Goal: Information Seeking & Learning: Learn about a topic

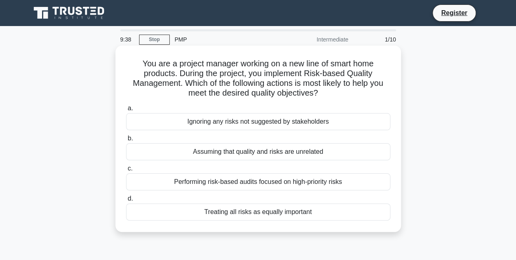
click at [252, 215] on div "Treating all risks as equally important" at bounding box center [258, 212] width 264 height 17
click at [126, 202] on input "d. Treating all risks as equally important" at bounding box center [126, 198] width 0 height 5
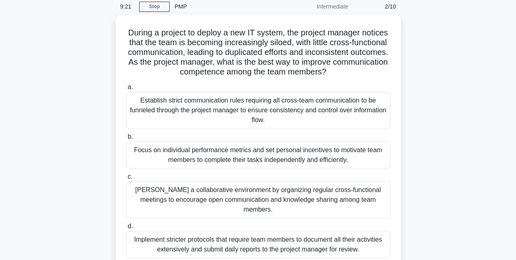
scroll to position [33, 0]
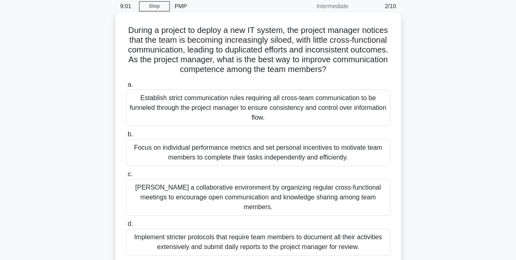
click at [268, 111] on div "Establish strict communication rules requiring all cross-team communication to …" at bounding box center [258, 108] width 264 height 37
click at [126, 88] on input "a. Establish strict communication rules requiring all cross-team communication …" at bounding box center [126, 84] width 0 height 5
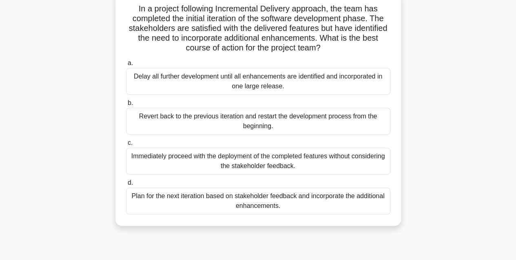
scroll to position [55, 0]
click at [236, 204] on div "Plan for the next iteration based on stakeholder feedback and incorporate the a…" at bounding box center [258, 200] width 264 height 27
click at [126, 185] on input "d. Plan for the next iteration based on stakeholder feedback and incorporate th…" at bounding box center [126, 182] width 0 height 5
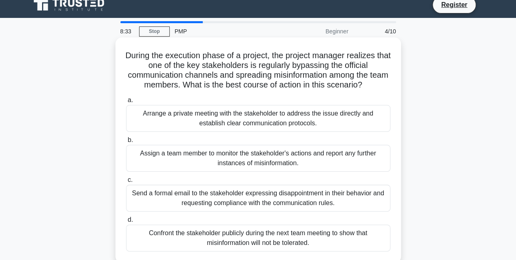
scroll to position [0, 0]
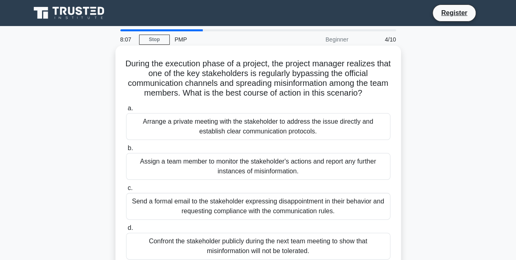
click at [170, 215] on div "Send a formal email to the stakeholder expressing disappointment in their behav…" at bounding box center [258, 206] width 264 height 27
click at [126, 191] on input "c. Send a formal email to the stakeholder expressing disappointment in their be…" at bounding box center [126, 188] width 0 height 5
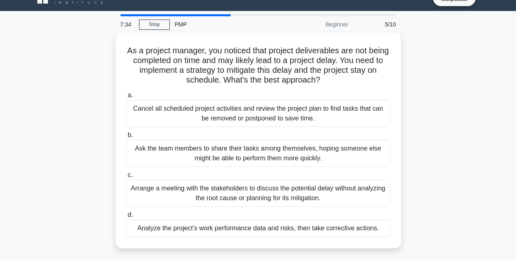
scroll to position [15, 0]
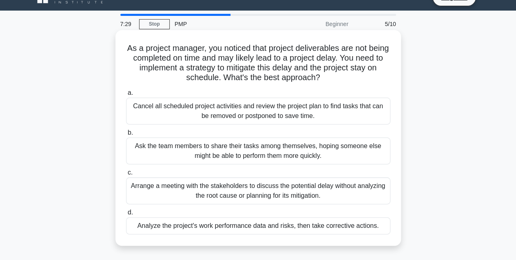
click at [176, 226] on div "Analyze the project's work performance data and risks, then take corrective act…" at bounding box center [258, 226] width 264 height 17
click at [126, 216] on input "d. Analyze the project's work performance data and risks, then take corrective …" at bounding box center [126, 212] width 0 height 5
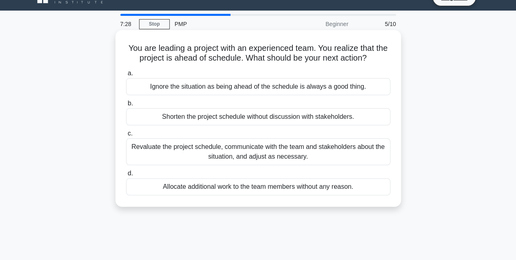
scroll to position [0, 0]
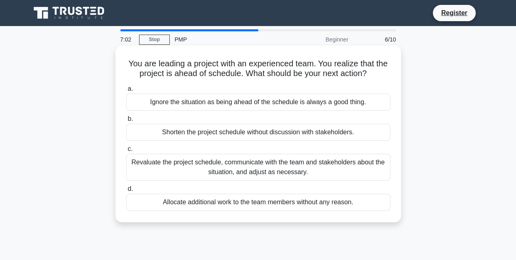
click at [225, 164] on div "Revaluate the project schedule, communicate with the team and stakeholders abou…" at bounding box center [258, 167] width 264 height 27
click at [126, 152] on input "c. Revaluate the project schedule, communicate with the team and stakeholders a…" at bounding box center [126, 149] width 0 height 5
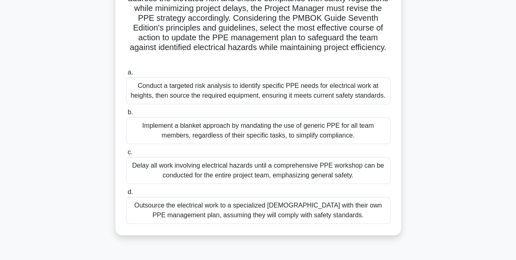
scroll to position [126, 0]
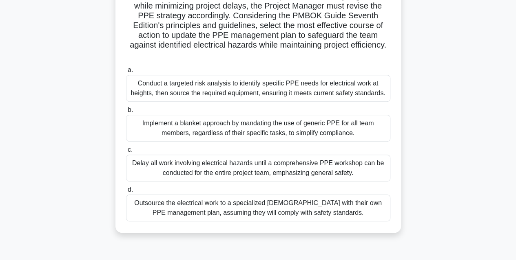
click at [267, 89] on div "Conduct a targeted risk analysis to identify specific PPE needs for electrical …" at bounding box center [258, 88] width 264 height 27
click at [126, 73] on input "a. Conduct a targeted risk analysis to identify specific PPE needs for electric…" at bounding box center [126, 70] width 0 height 5
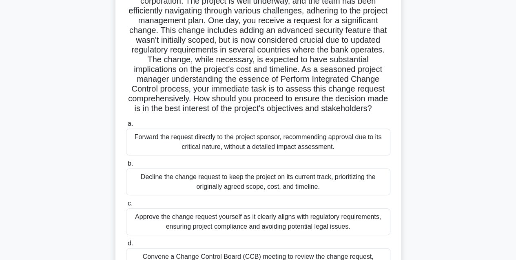
scroll to position [83, 0]
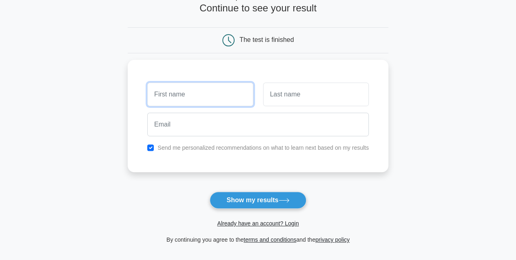
scroll to position [49, 0]
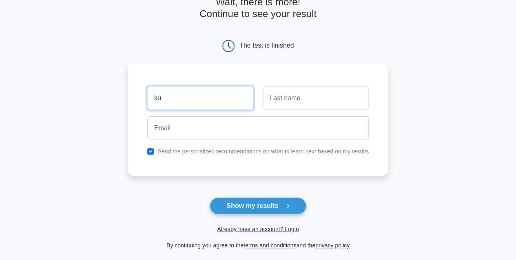
type input "Kumara"
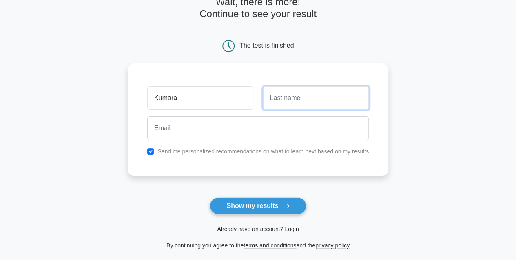
click at [283, 103] on input "text" at bounding box center [316, 98] width 106 height 24
type input "Gurumurthy"
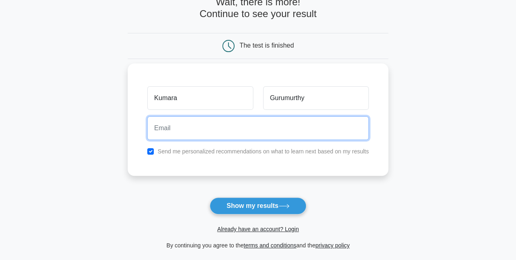
click at [253, 130] on input "email" at bounding box center [257, 129] width 221 height 24
type input "[EMAIL_ADDRESS][DOMAIN_NAME]"
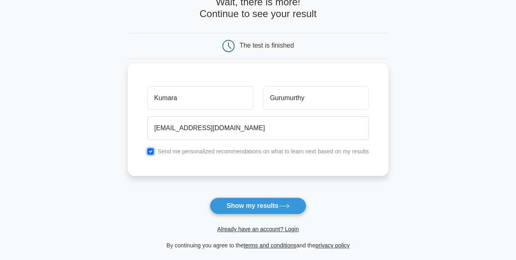
click at [149, 150] on input "checkbox" at bounding box center [150, 151] width 7 height 7
checkbox input "false"
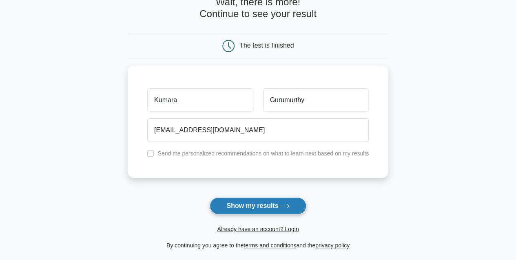
click at [265, 209] on button "Show my results" at bounding box center [257, 206] width 96 height 17
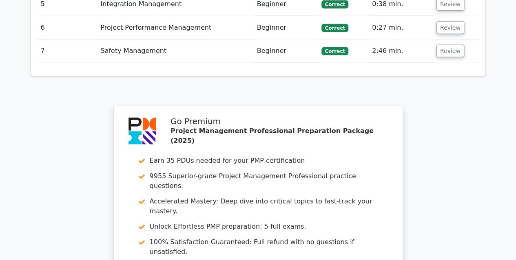
scroll to position [1239, 0]
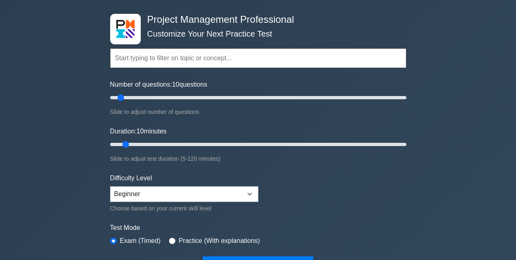
scroll to position [34, 0]
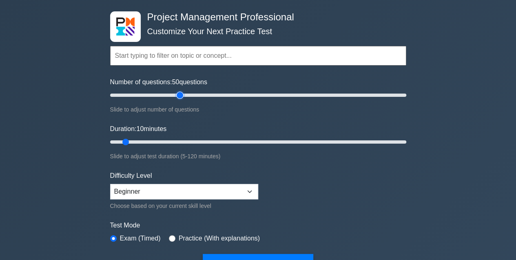
drag, startPoint x: 120, startPoint y: 95, endPoint x: 181, endPoint y: 96, distance: 61.1
type input "50"
click at [181, 96] on input "Number of questions: 50 questions" at bounding box center [258, 95] width 296 height 10
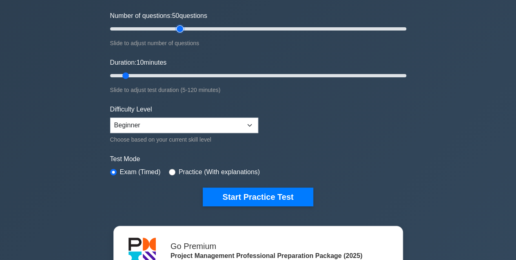
scroll to position [101, 0]
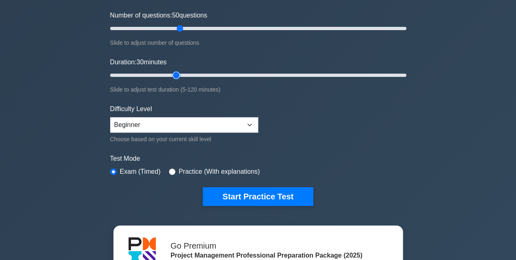
drag, startPoint x: 126, startPoint y: 75, endPoint x: 178, endPoint y: 71, distance: 51.5
type input "30"
click at [178, 71] on input "Duration: 30 minutes" at bounding box center [258, 76] width 296 height 10
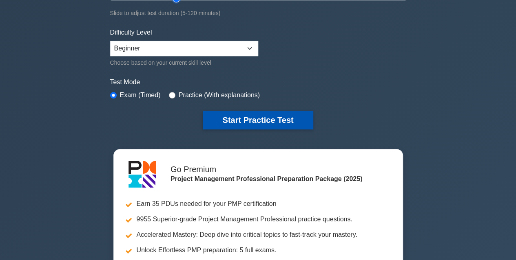
scroll to position [177, 0]
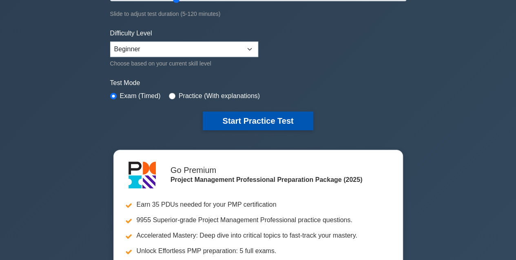
click at [253, 119] on button "Start Practice Test" at bounding box center [258, 121] width 110 height 19
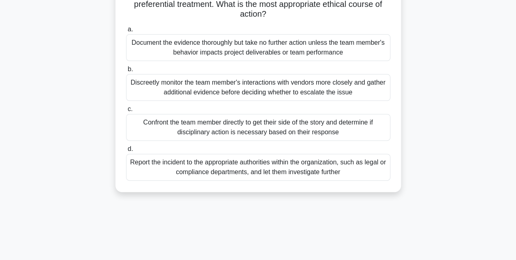
scroll to position [82, 0]
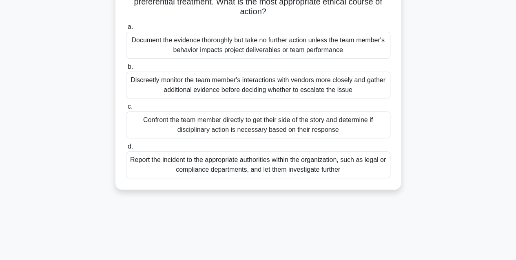
click at [232, 165] on div "Report the incident to the appropriate authorities within the organization, suc…" at bounding box center [258, 165] width 264 height 27
click at [126, 150] on input "d. Report the incident to the appropriate authorities within the organization, …" at bounding box center [126, 146] width 0 height 5
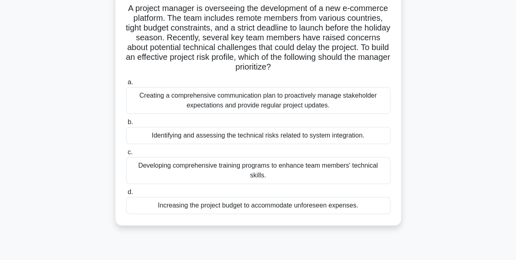
scroll to position [58, 0]
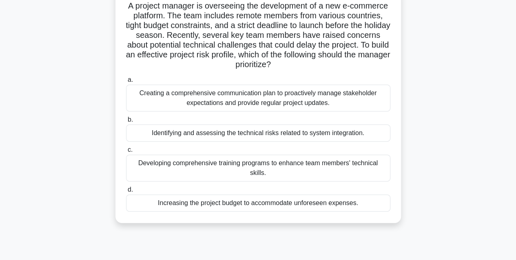
click at [232, 99] on div "Creating a comprehensive communication plan to proactively manage stakeholder e…" at bounding box center [258, 98] width 264 height 27
click at [126, 83] on input "a. Creating a comprehensive communication plan to proactively manage stakeholde…" at bounding box center [126, 79] width 0 height 5
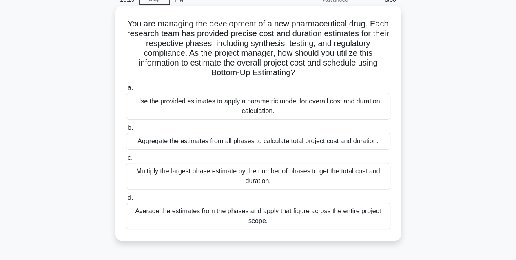
scroll to position [49, 0]
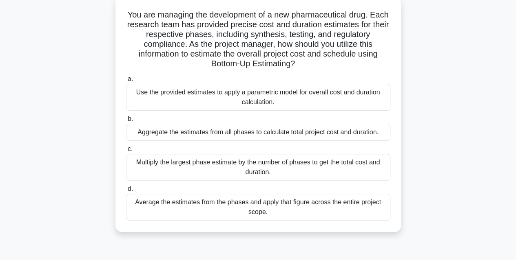
click at [267, 167] on div "Multiply the largest phase estimate by the number of phases to get the total co…" at bounding box center [258, 167] width 264 height 27
click at [126, 152] on input "c. Multiply the largest phase estimate by the number of phases to get the total…" at bounding box center [126, 149] width 0 height 5
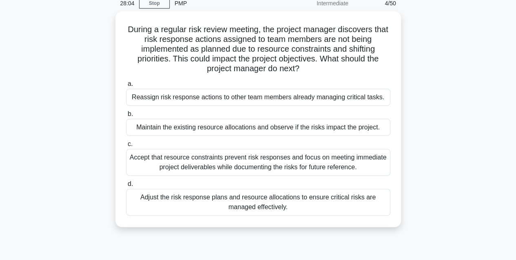
scroll to position [30, 0]
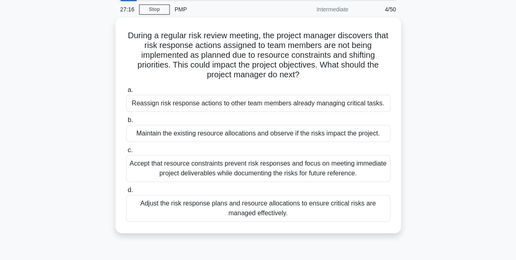
click at [267, 167] on div "Accept that resource constraints prevent risk responses and focus on meeting im…" at bounding box center [258, 168] width 264 height 27
click at [126, 153] on input "c. Accept that resource constraints prevent risk responses and focus on meeting…" at bounding box center [126, 150] width 0 height 5
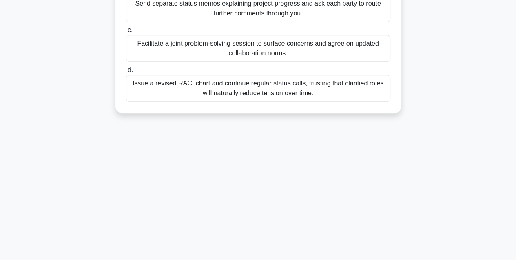
scroll to position [0, 0]
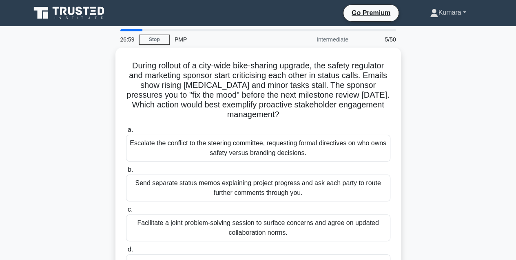
click at [445, 13] on link "Kumara" at bounding box center [447, 12] width 75 height 16
click at [422, 163] on div "During rollout of a city-wide bike-sharing upgrade, the safety regulator and ma…" at bounding box center [258, 175] width 465 height 255
click at [366, 16] on link "Go Premium" at bounding box center [370, 13] width 48 height 10
